Goal: Task Accomplishment & Management: Complete application form

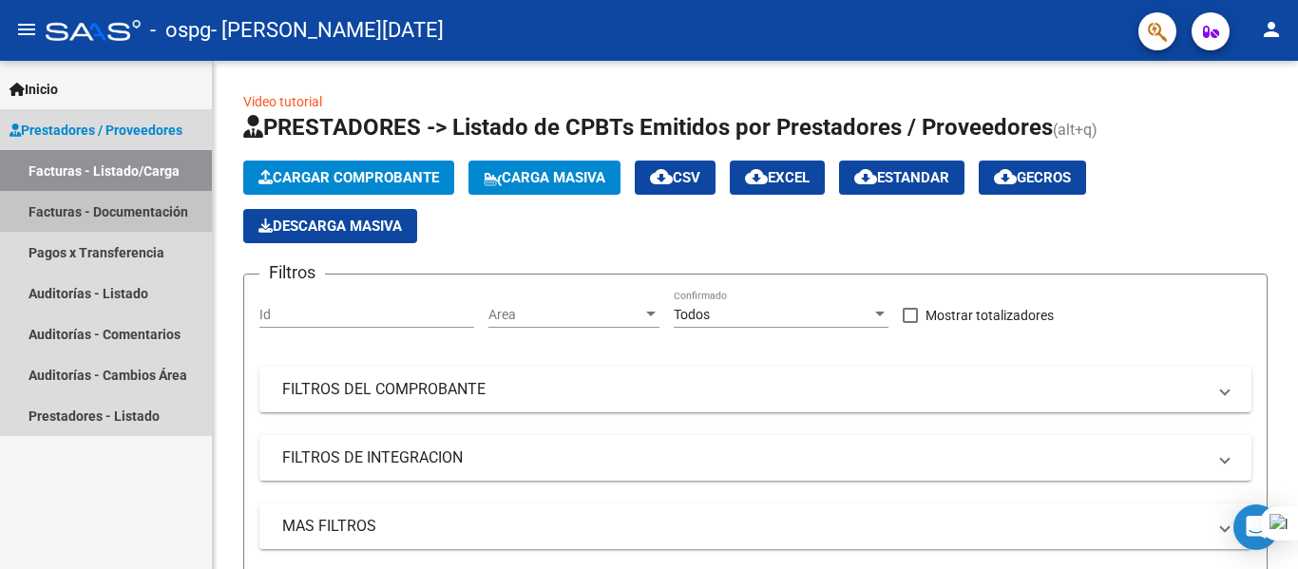
click at [121, 217] on link "Facturas - Documentación" at bounding box center [106, 211] width 212 height 41
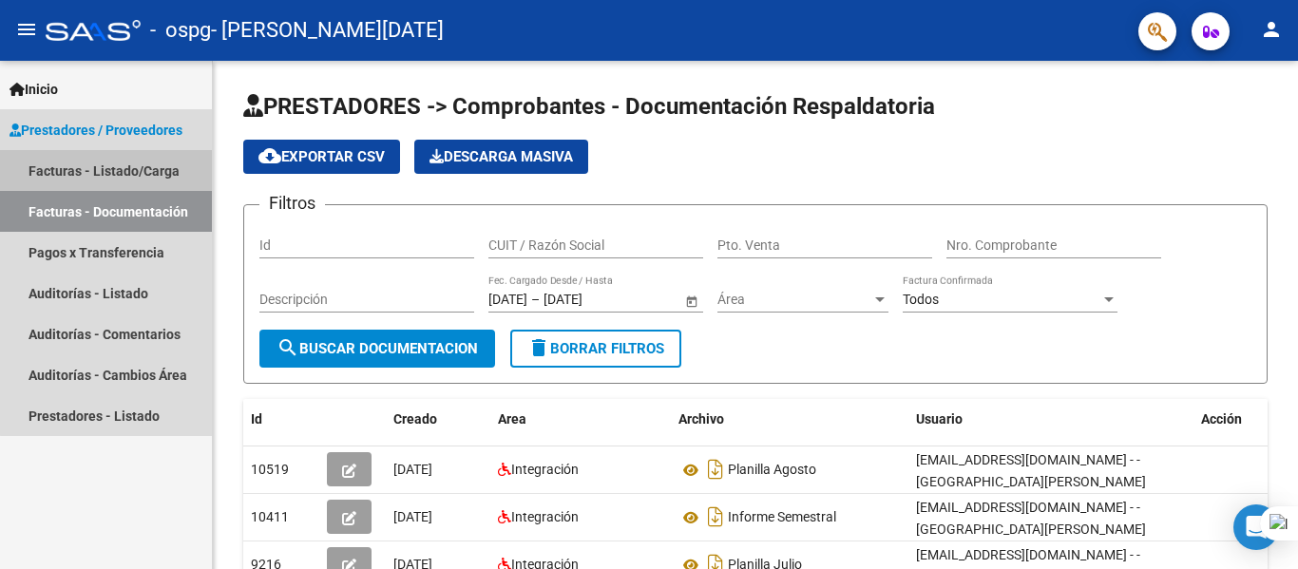
click at [160, 167] on link "Facturas - Listado/Carga" at bounding box center [106, 170] width 212 height 41
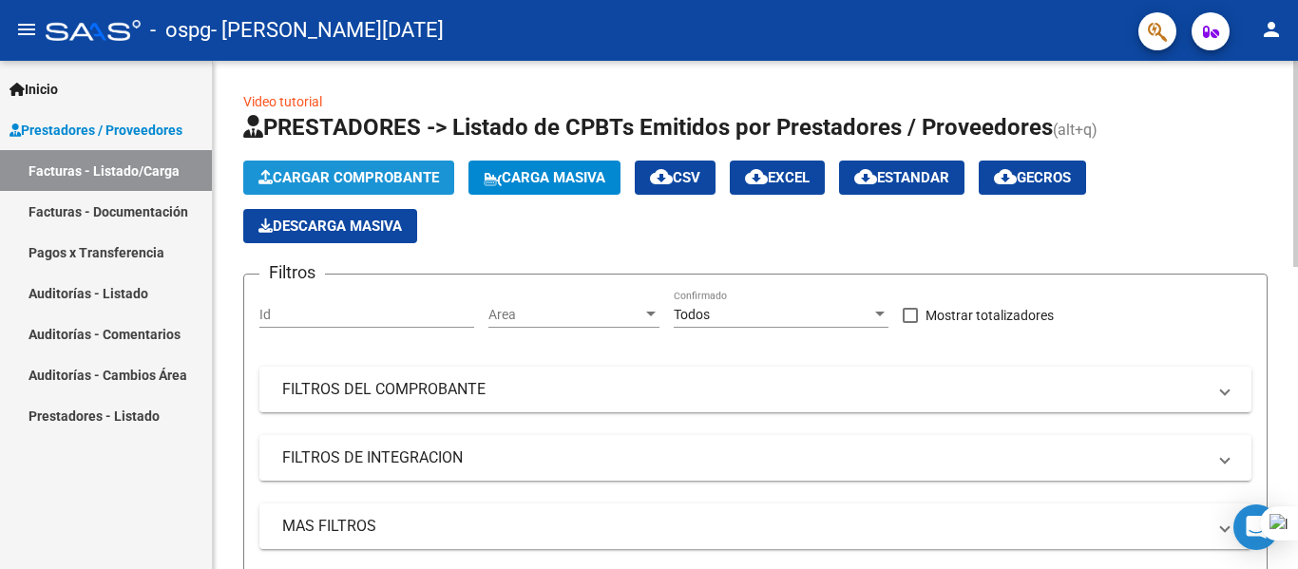
click at [397, 182] on span "Cargar Comprobante" at bounding box center [349, 177] width 181 height 17
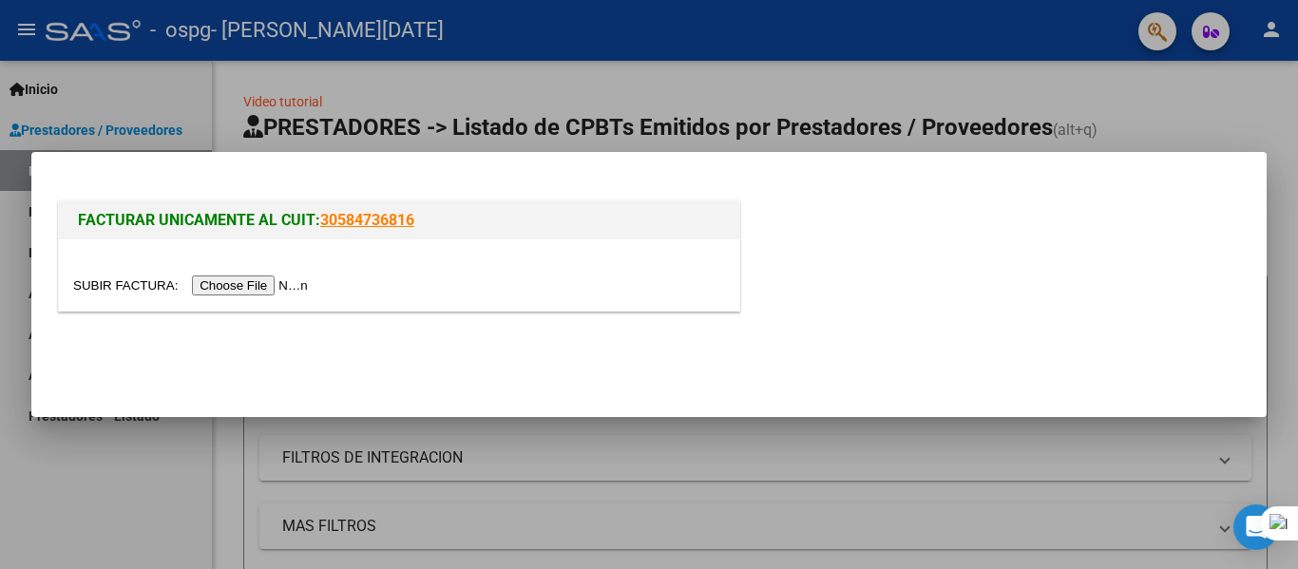
click at [257, 288] on input "file" at bounding box center [193, 286] width 240 height 20
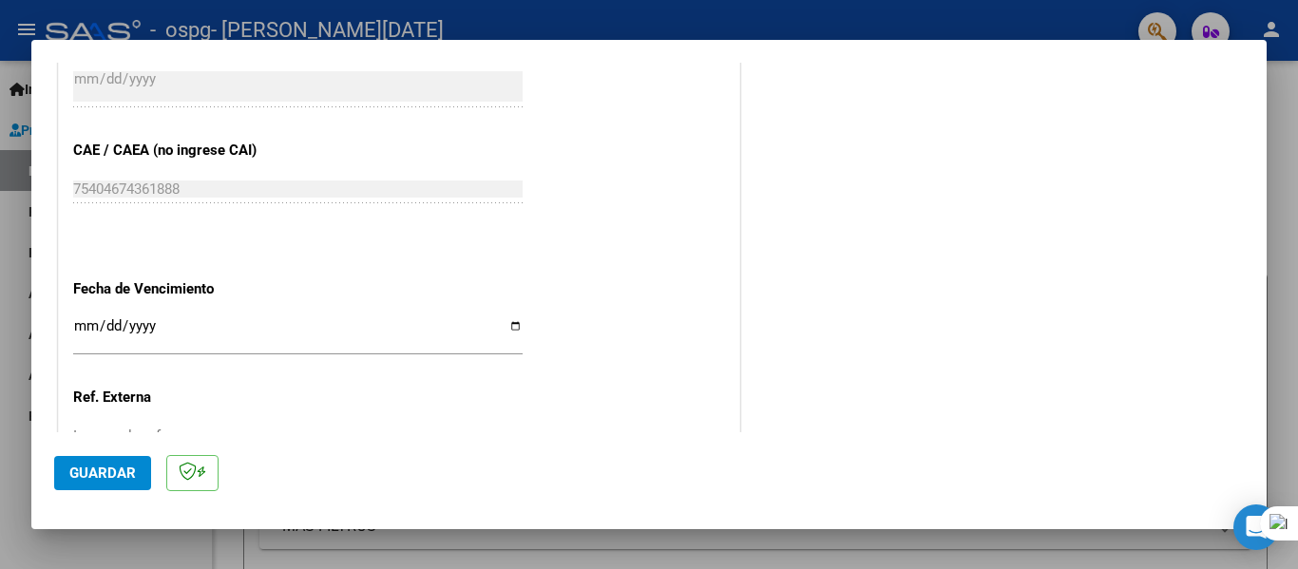
scroll to position [1352, 0]
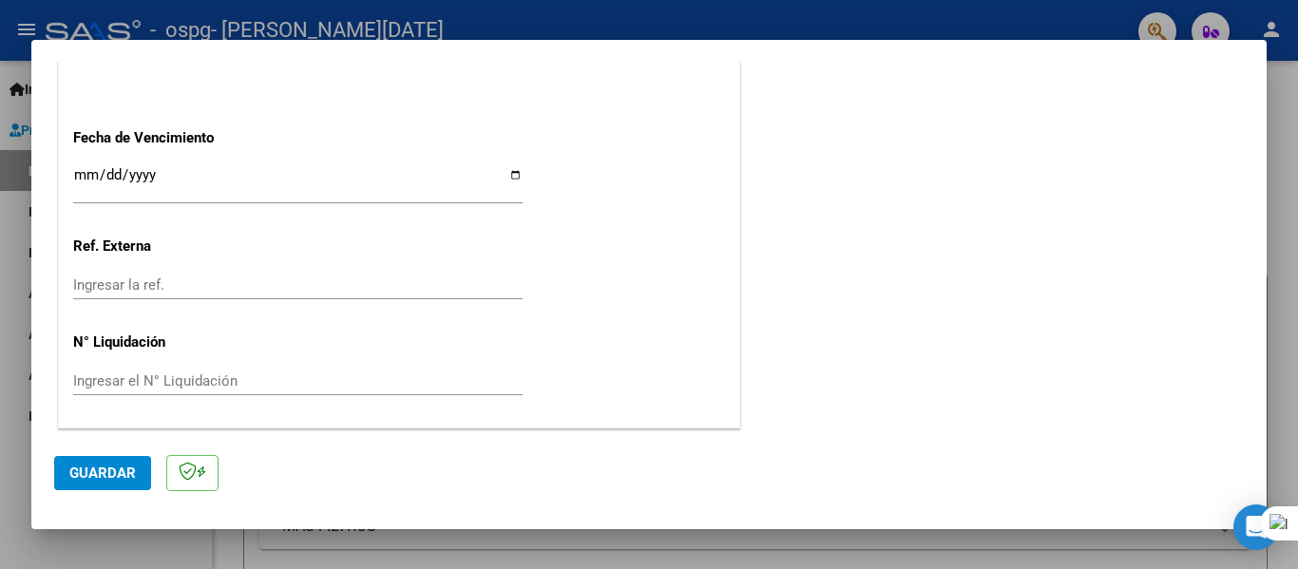
click at [75, 468] on span "Guardar" at bounding box center [102, 473] width 67 height 17
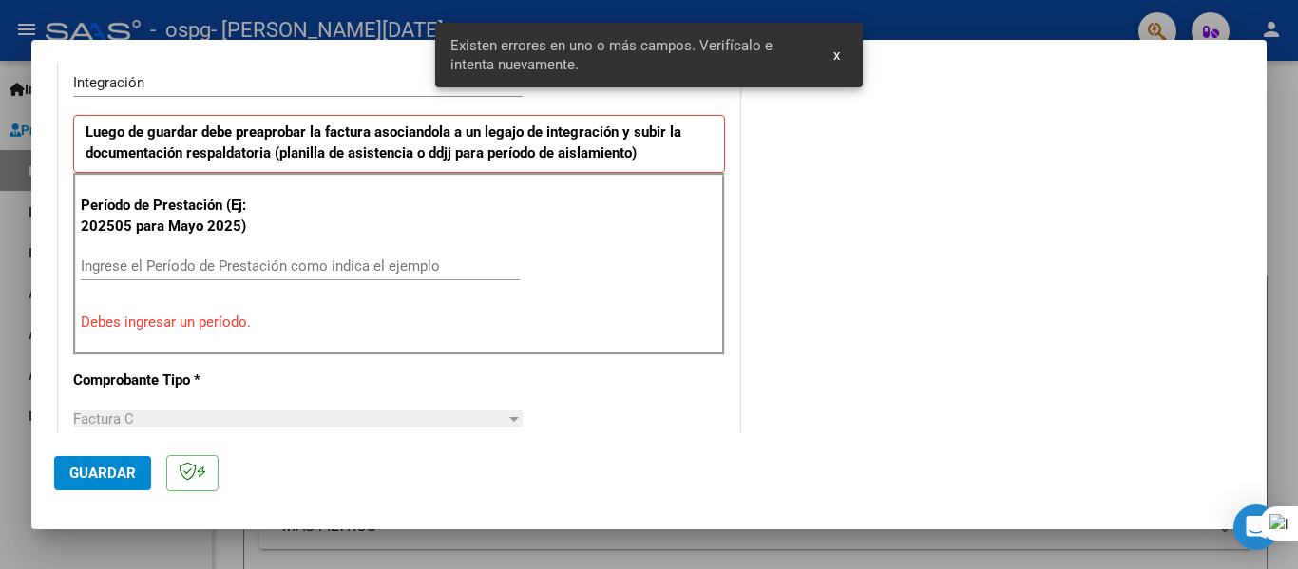
scroll to position [477, 0]
click at [184, 264] on input "Ingrese el Período de Prestación como indica el ejemplo" at bounding box center [300, 267] width 439 height 17
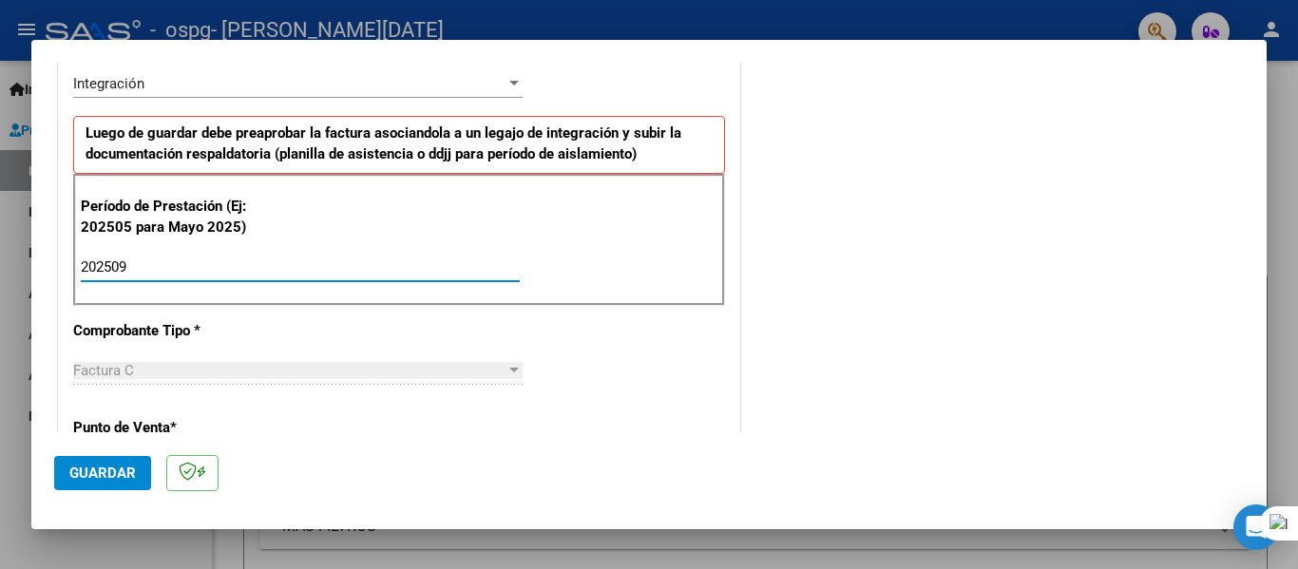
type input "202509"
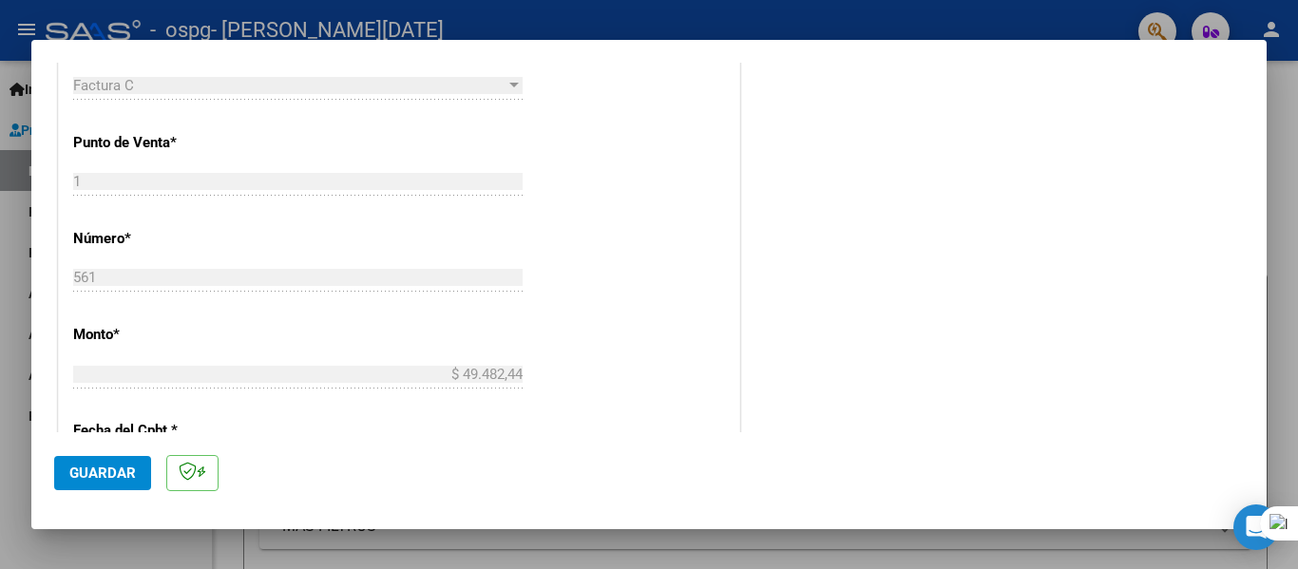
scroll to position [1303, 0]
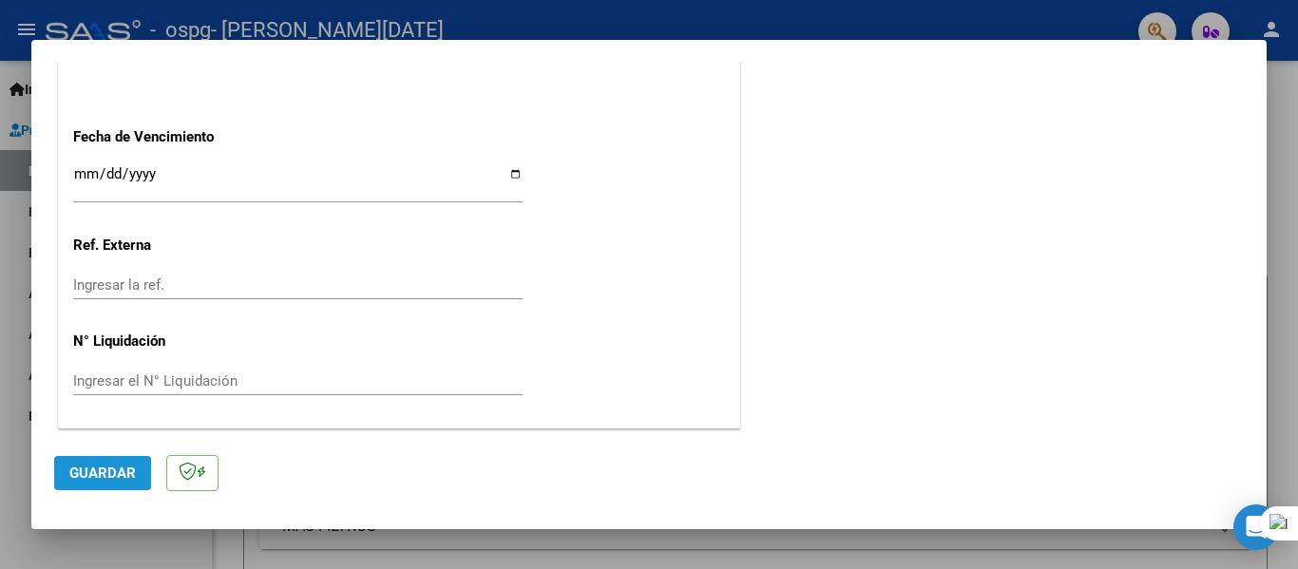
click at [98, 470] on span "Guardar" at bounding box center [102, 473] width 67 height 17
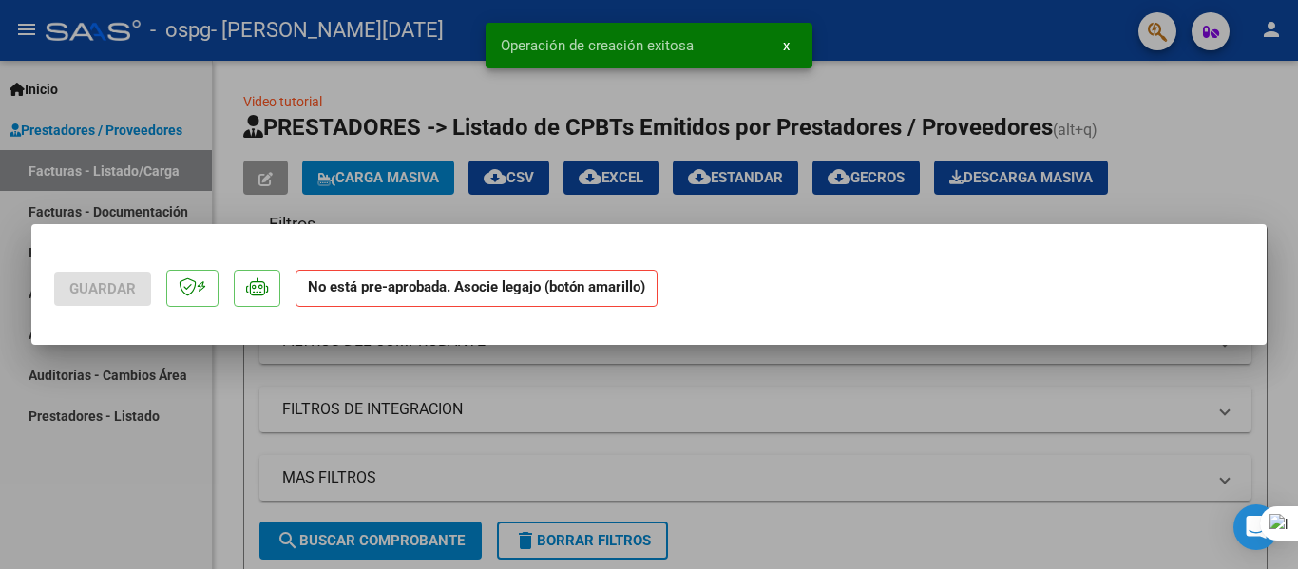
scroll to position [0, 0]
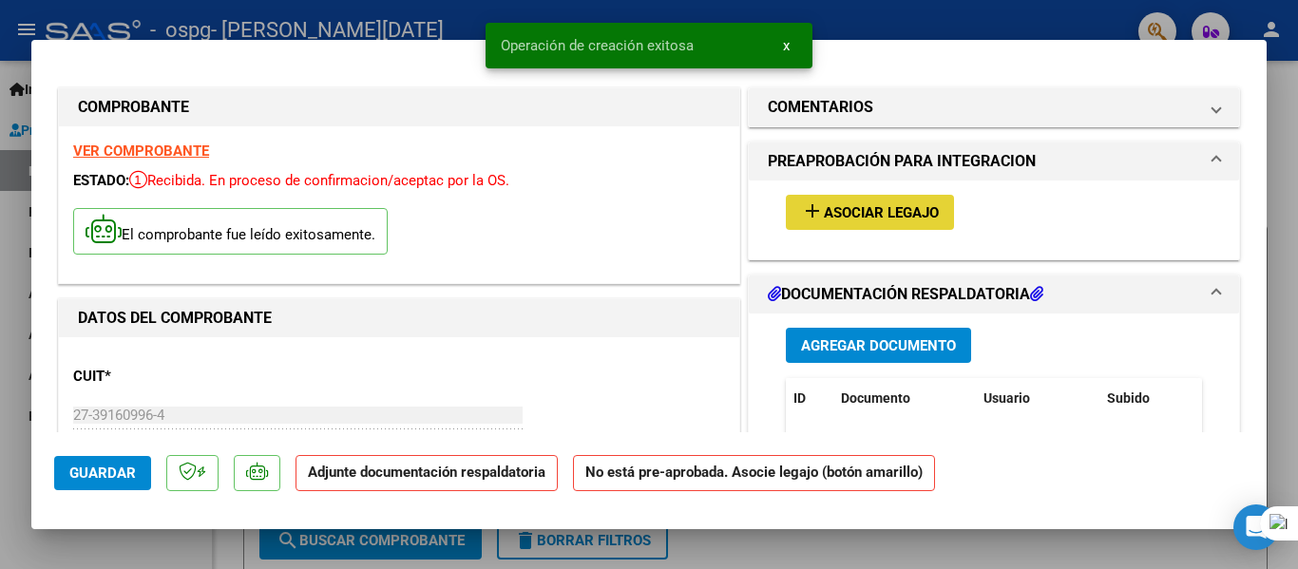
click at [858, 205] on span "Asociar Legajo" at bounding box center [881, 212] width 115 height 17
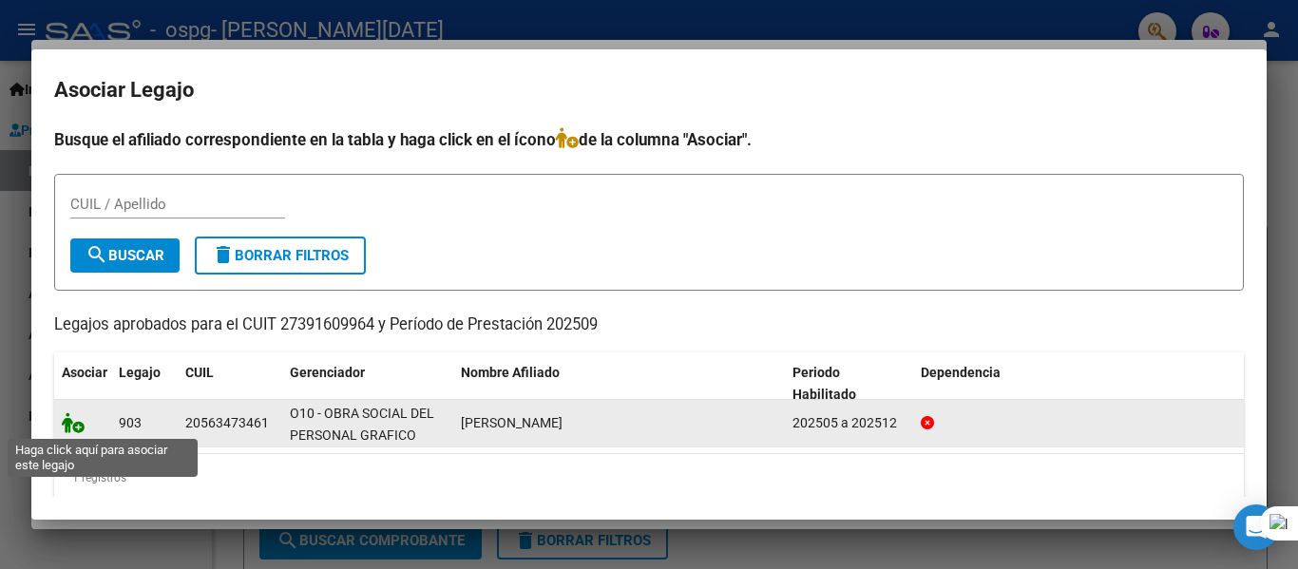
click at [67, 421] on icon at bounding box center [73, 422] width 23 height 21
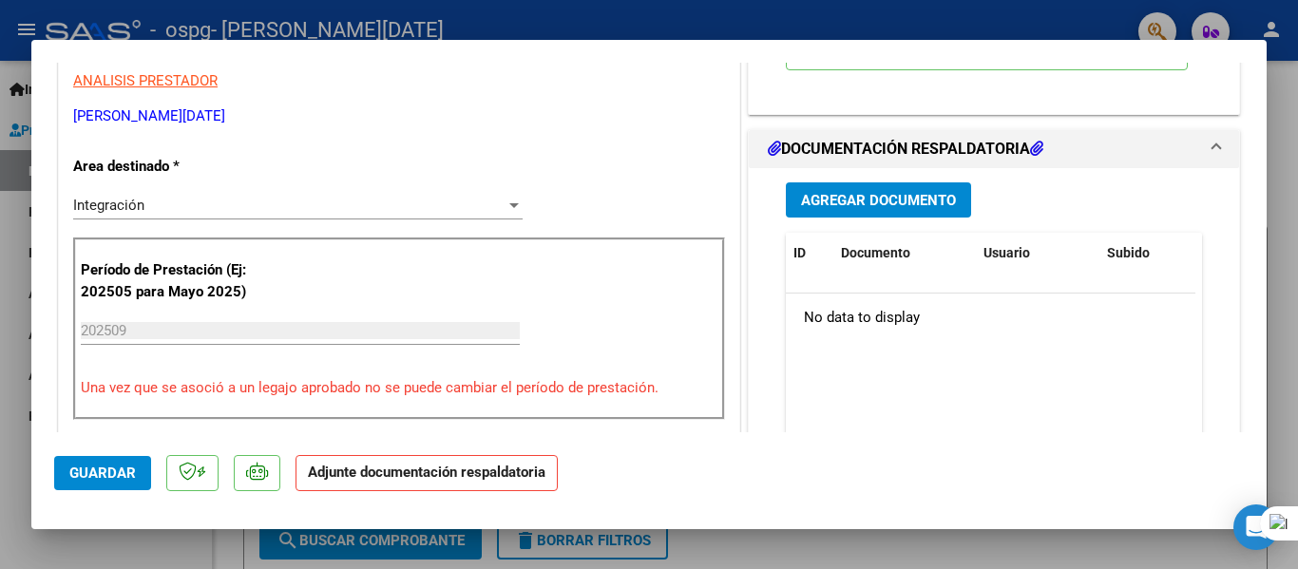
scroll to position [380, 0]
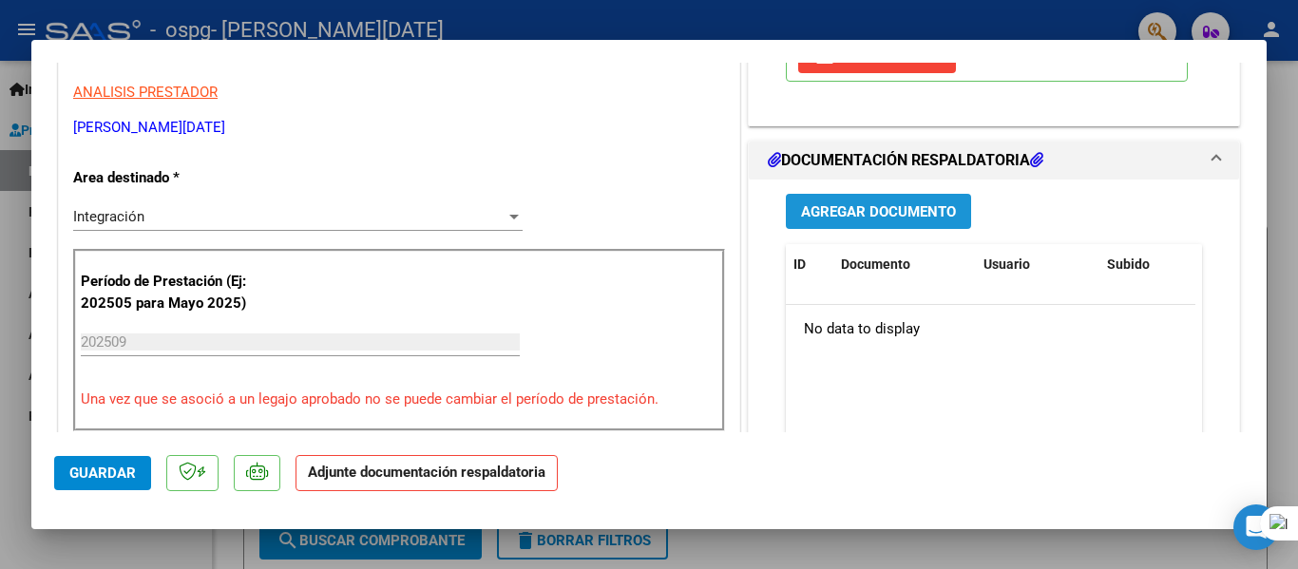
click at [846, 210] on span "Agregar Documento" at bounding box center [878, 211] width 155 height 17
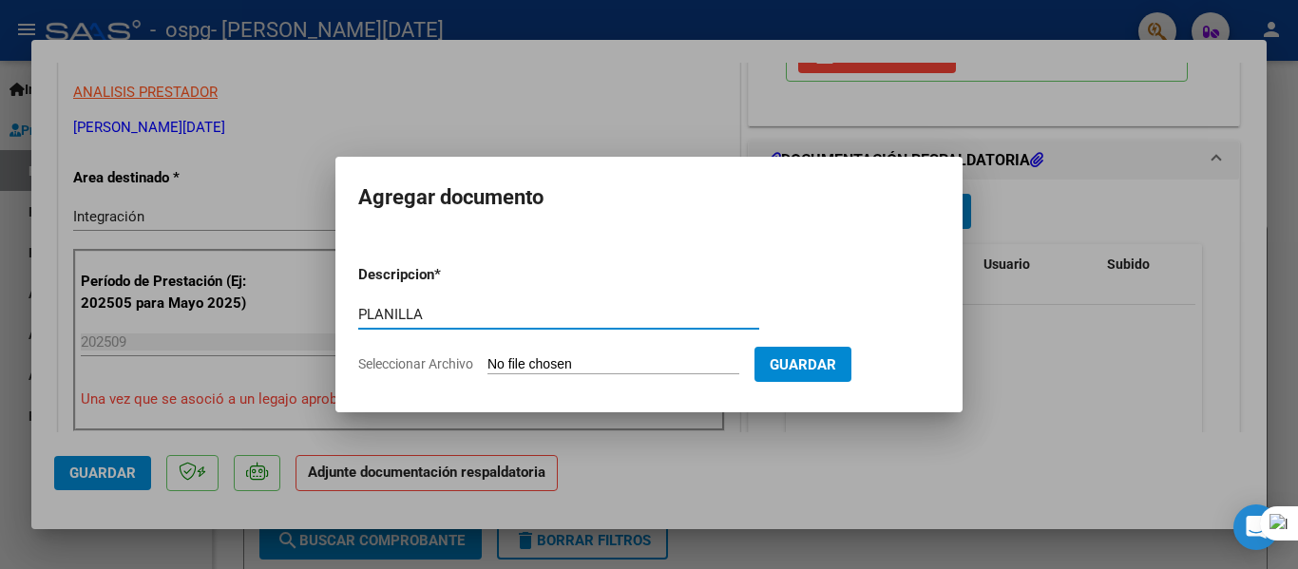
type input "PLANILLA"
click at [700, 369] on input "Seleccionar Archivo" at bounding box center [614, 365] width 252 height 18
type input "C:\fakepath\planilla septiembre-[PERSON_NAME].pdf"
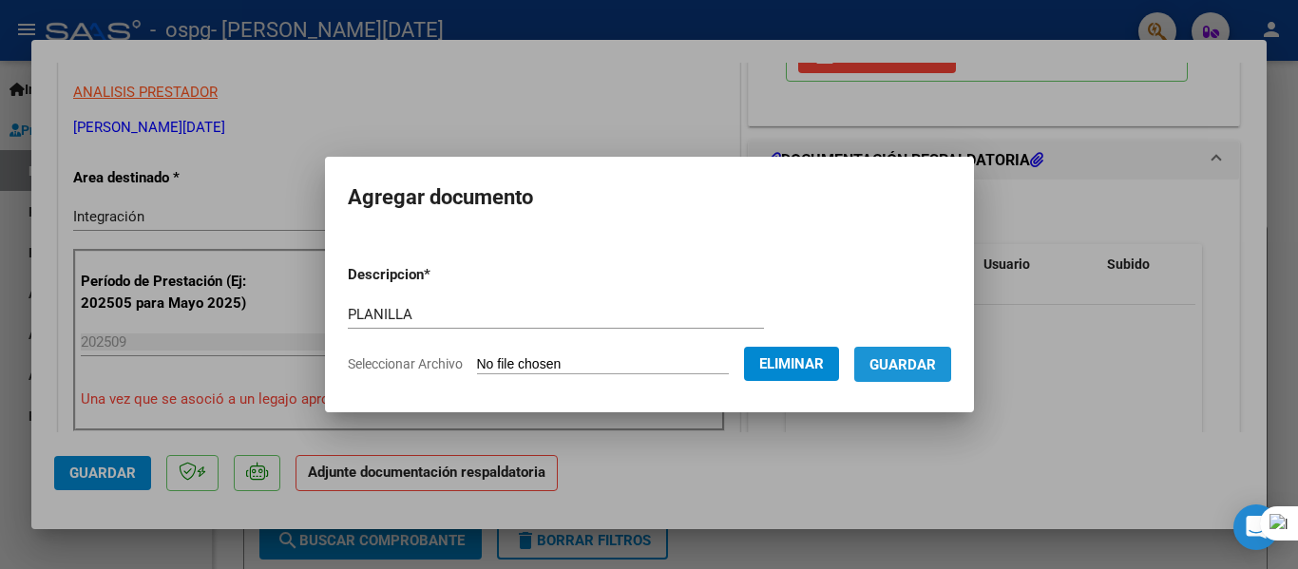
click at [922, 361] on span "Guardar" at bounding box center [903, 364] width 67 height 17
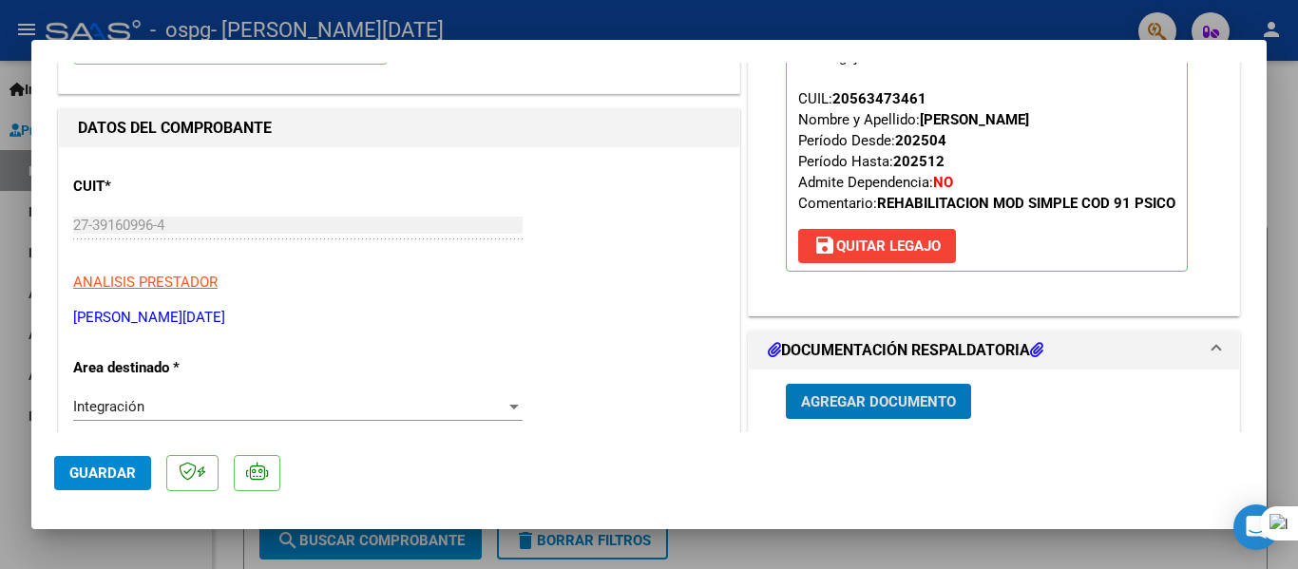
scroll to position [665, 0]
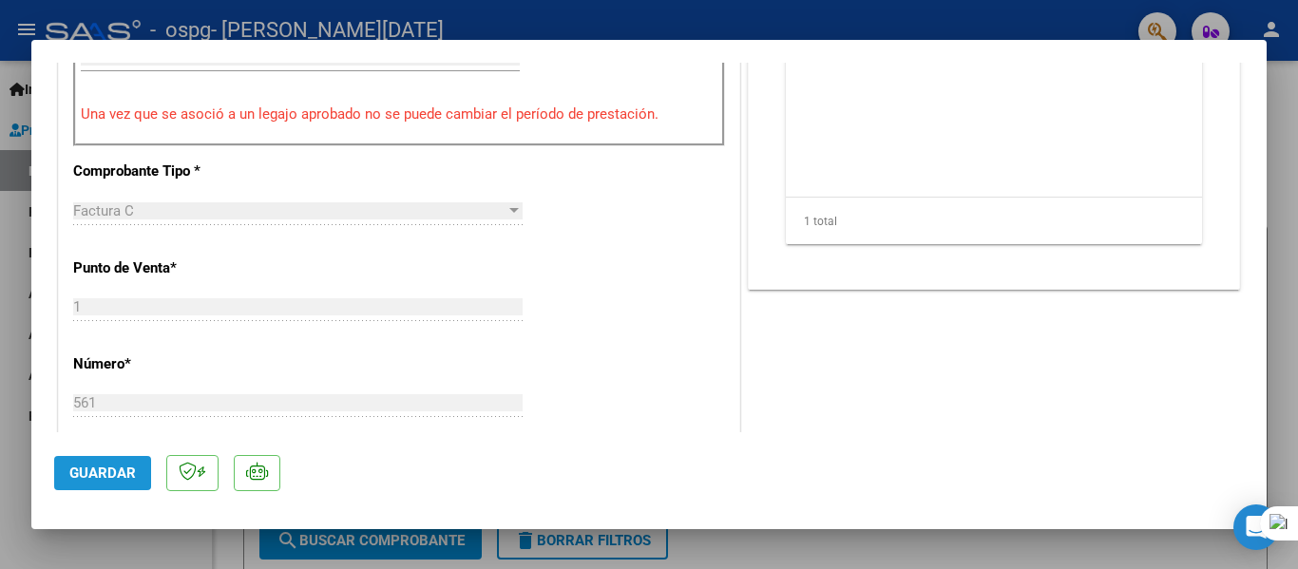
click at [79, 466] on span "Guardar" at bounding box center [102, 473] width 67 height 17
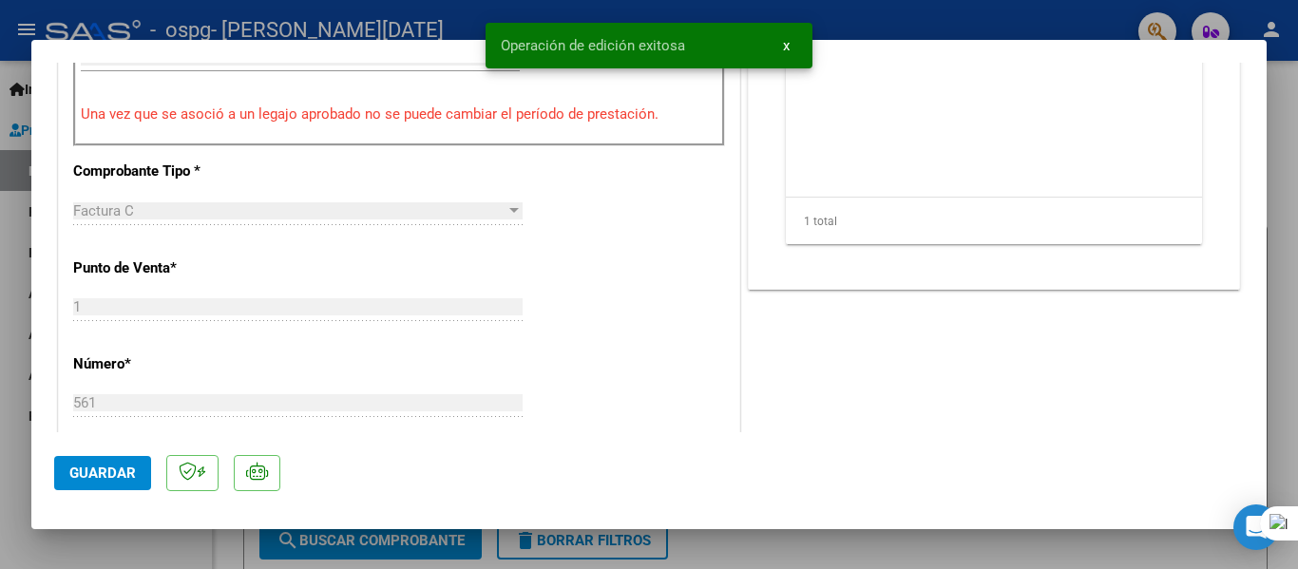
click at [1294, 172] on div at bounding box center [649, 284] width 1298 height 569
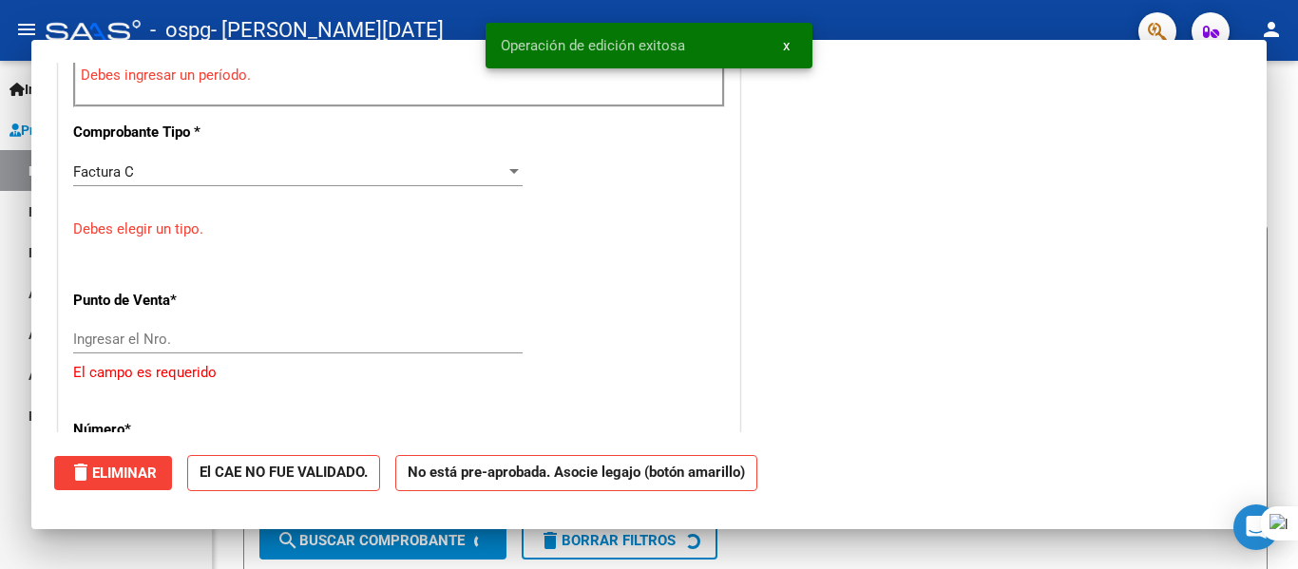
scroll to position [0, 0]
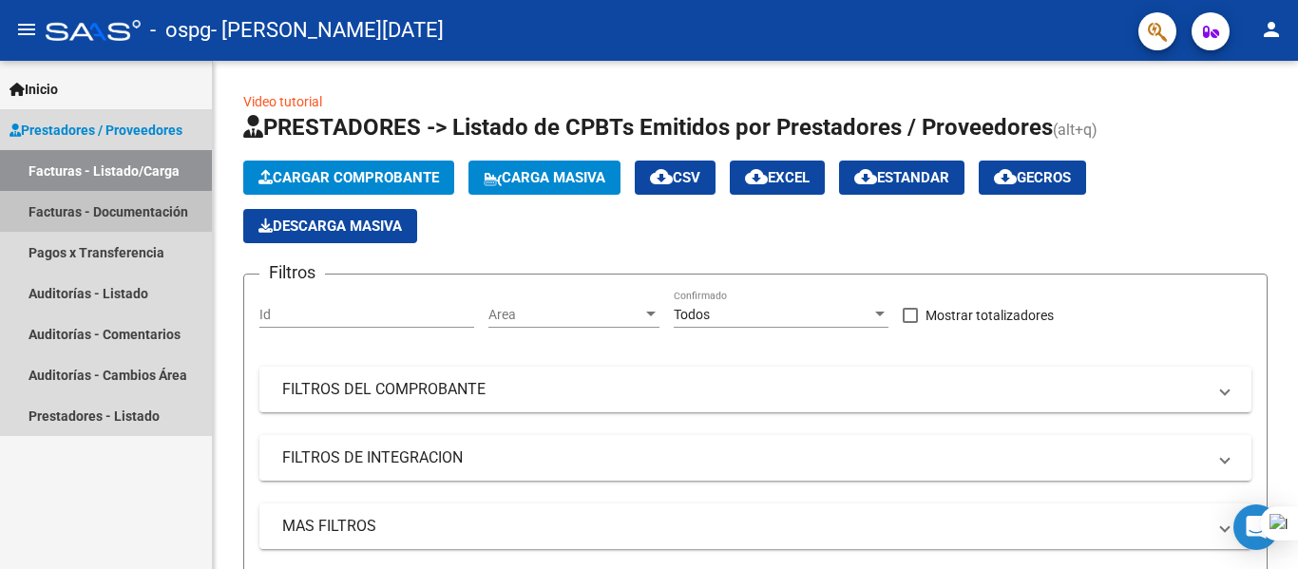
click at [139, 205] on link "Facturas - Documentación" at bounding box center [106, 211] width 212 height 41
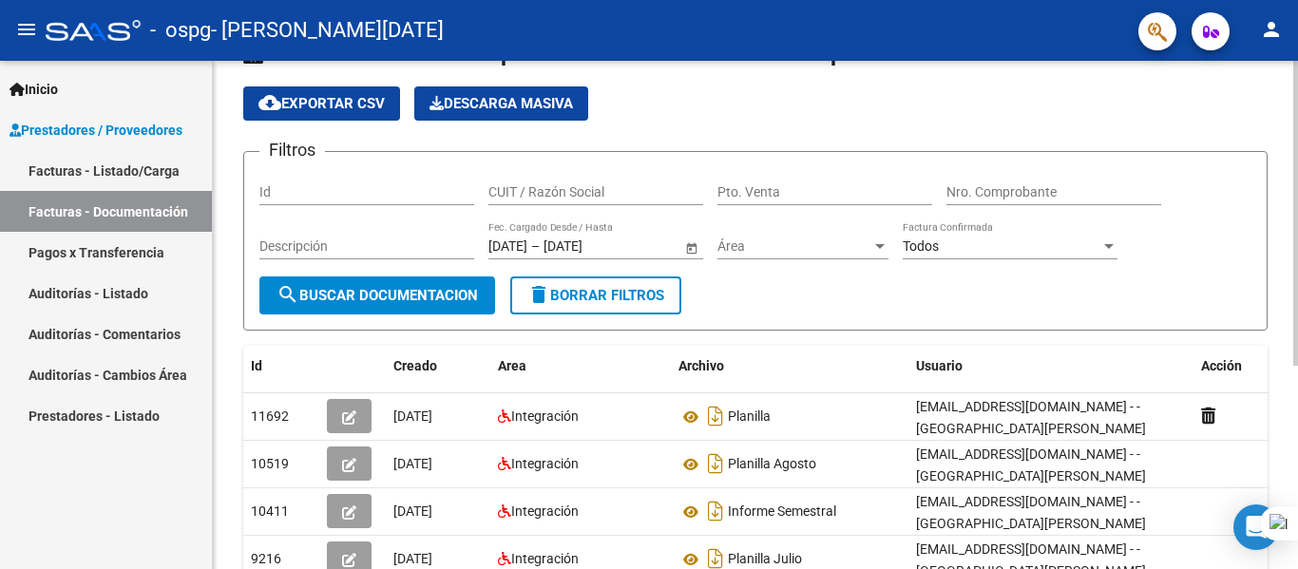
scroll to position [95, 0]
